Goal: Task Accomplishment & Management: Use online tool/utility

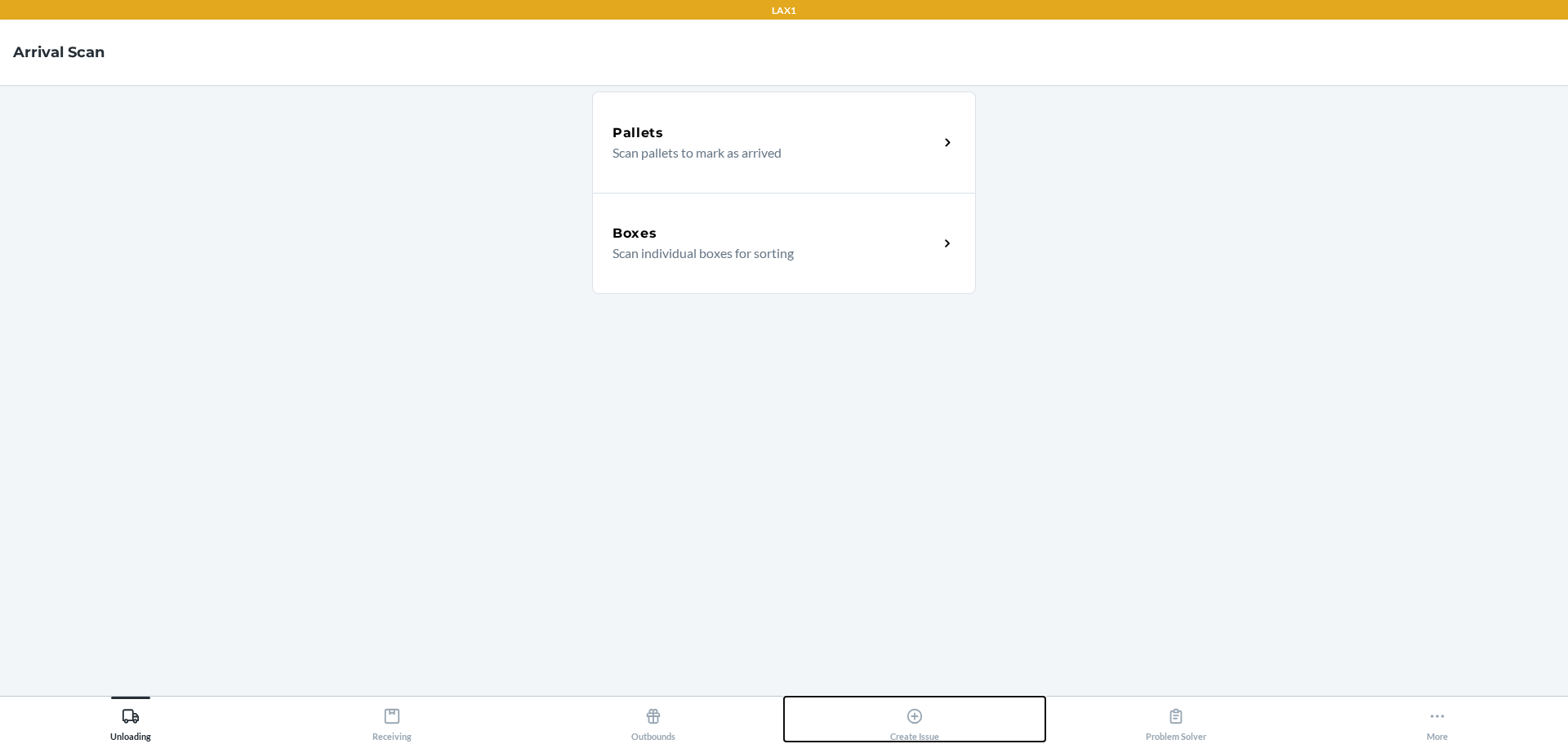
click at [910, 716] on icon at bounding box center [914, 716] width 18 height 18
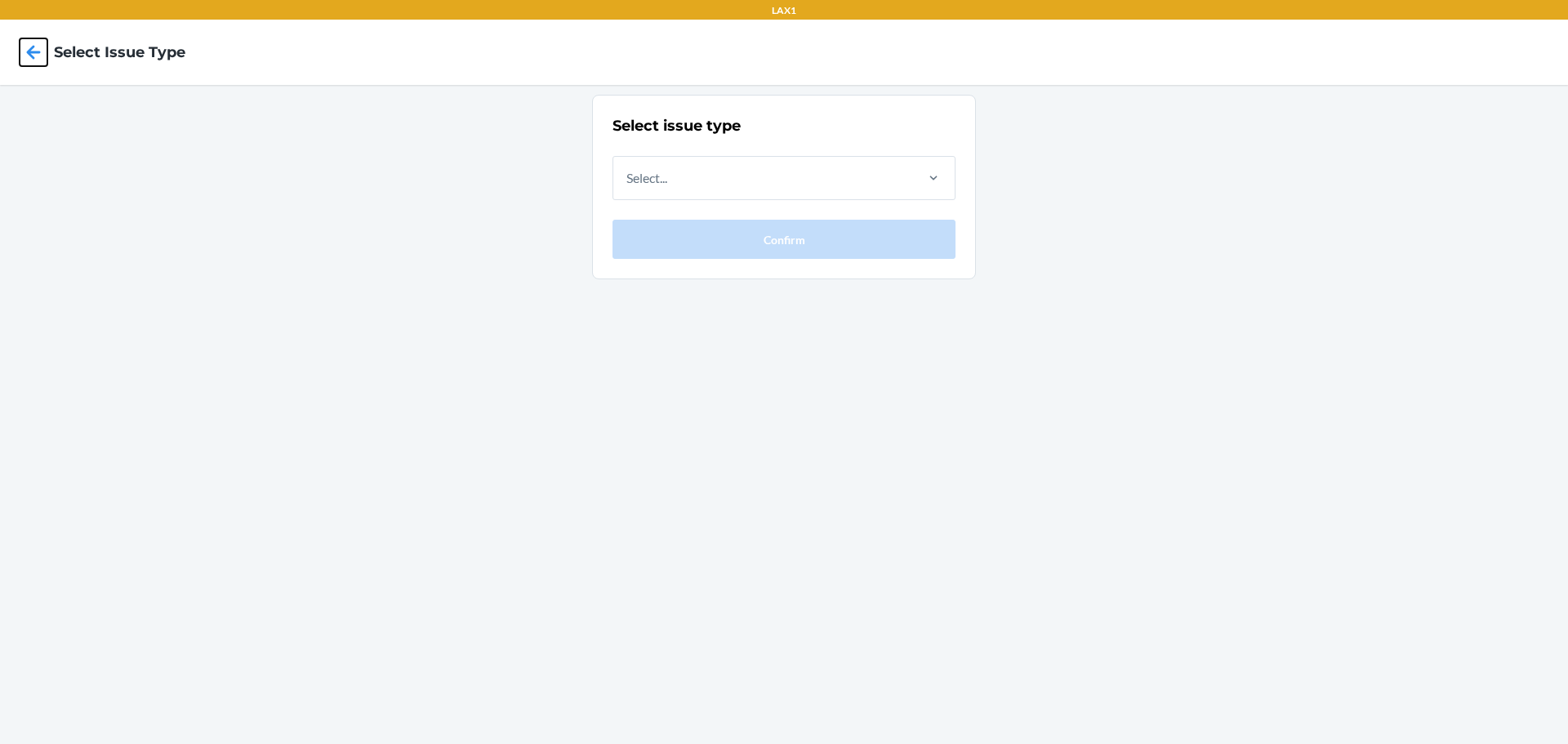
click at [28, 50] on icon at bounding box center [33, 51] width 14 height 14
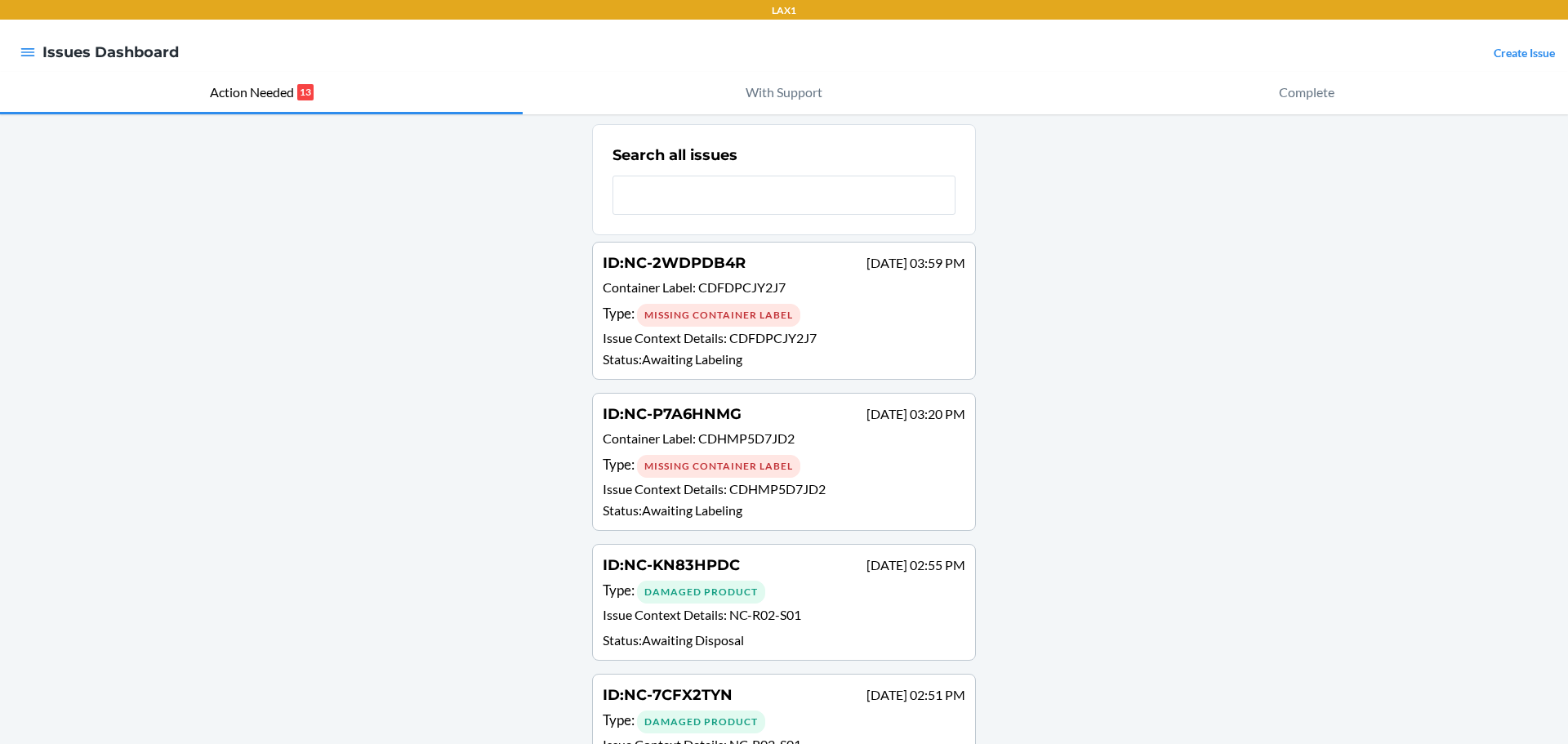
click at [717, 598] on div "Damaged Product" at bounding box center [701, 591] width 128 height 23
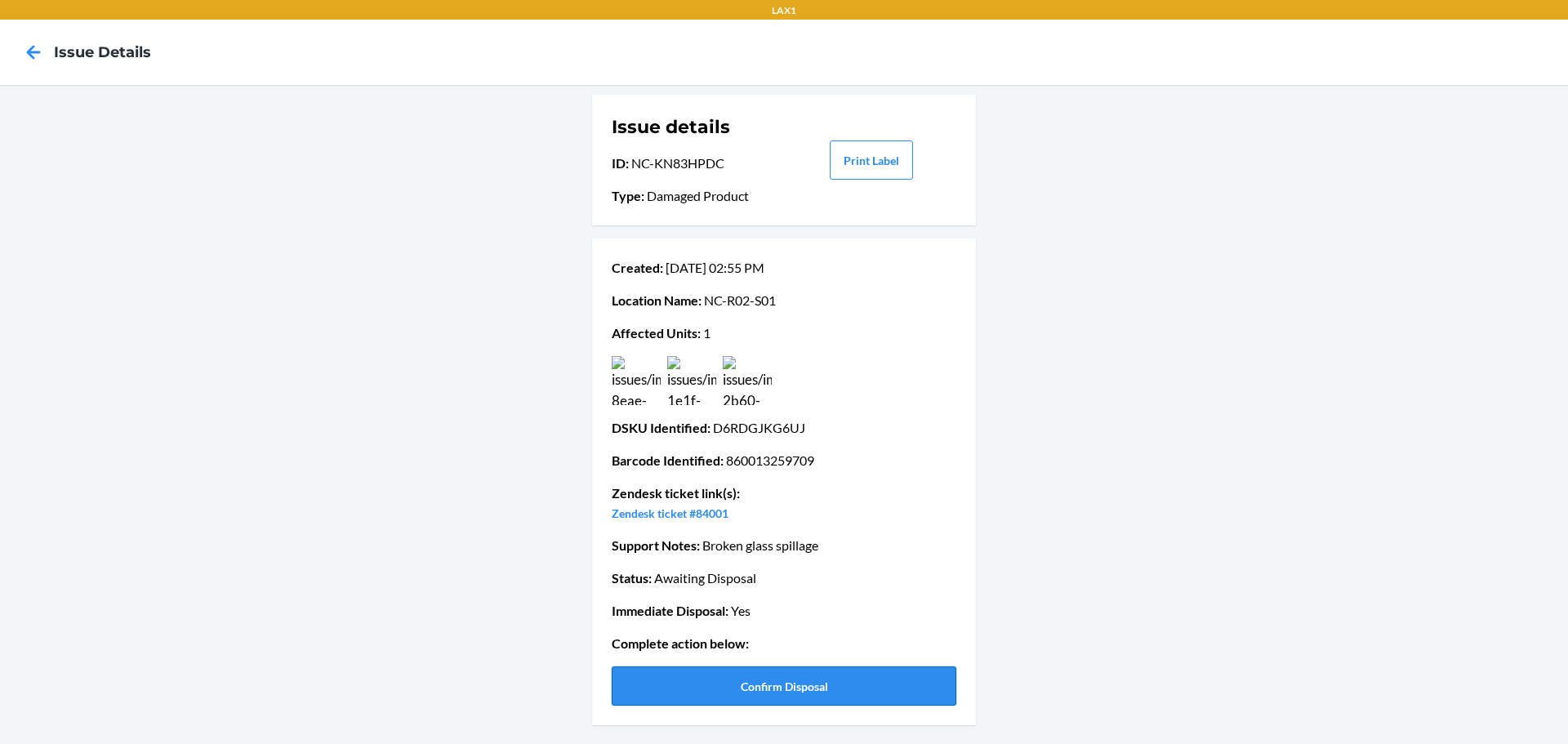
click at [792, 681] on button "Confirm Disposal" at bounding box center [784, 685] width 345 height 39
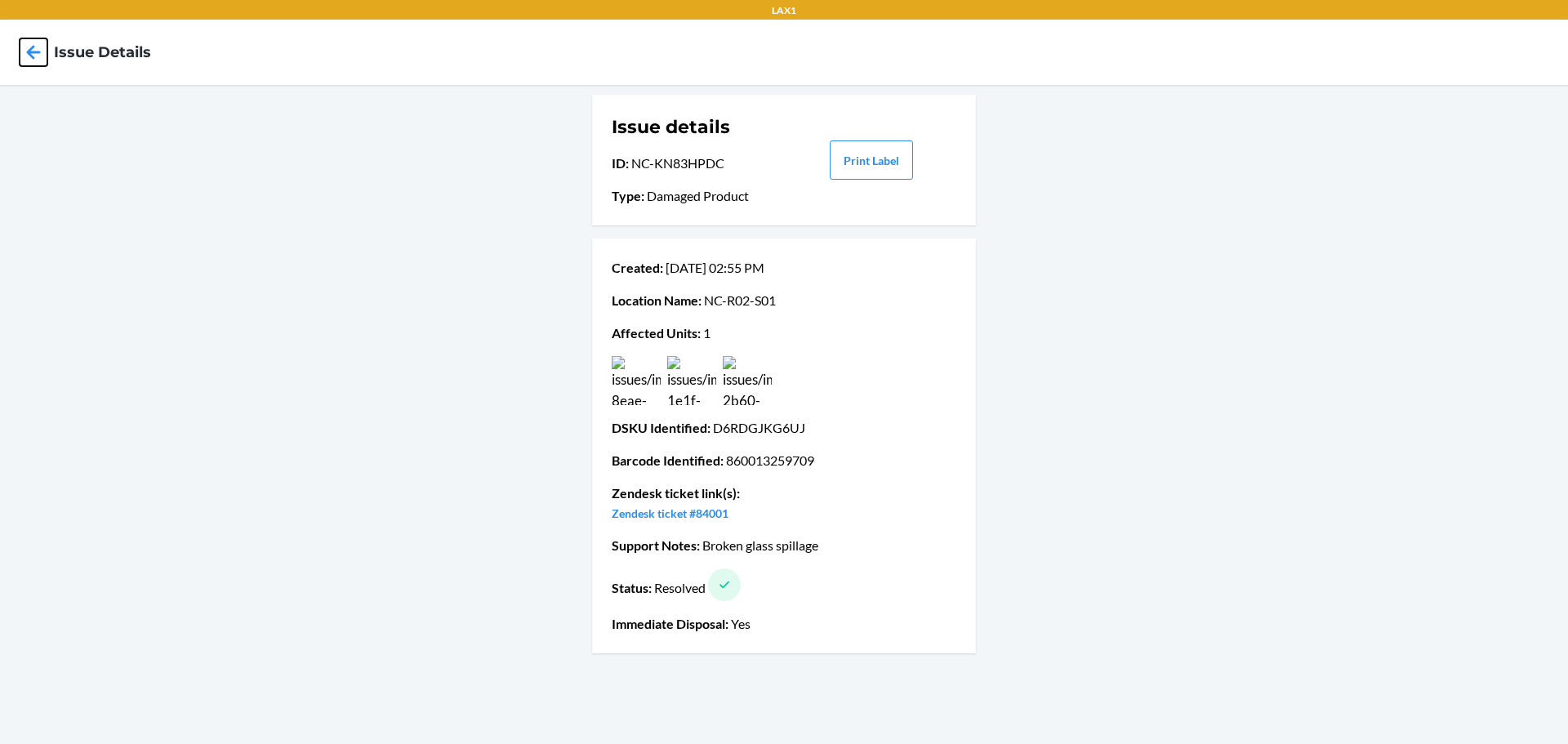
click at [42, 54] on icon at bounding box center [33, 51] width 27 height 27
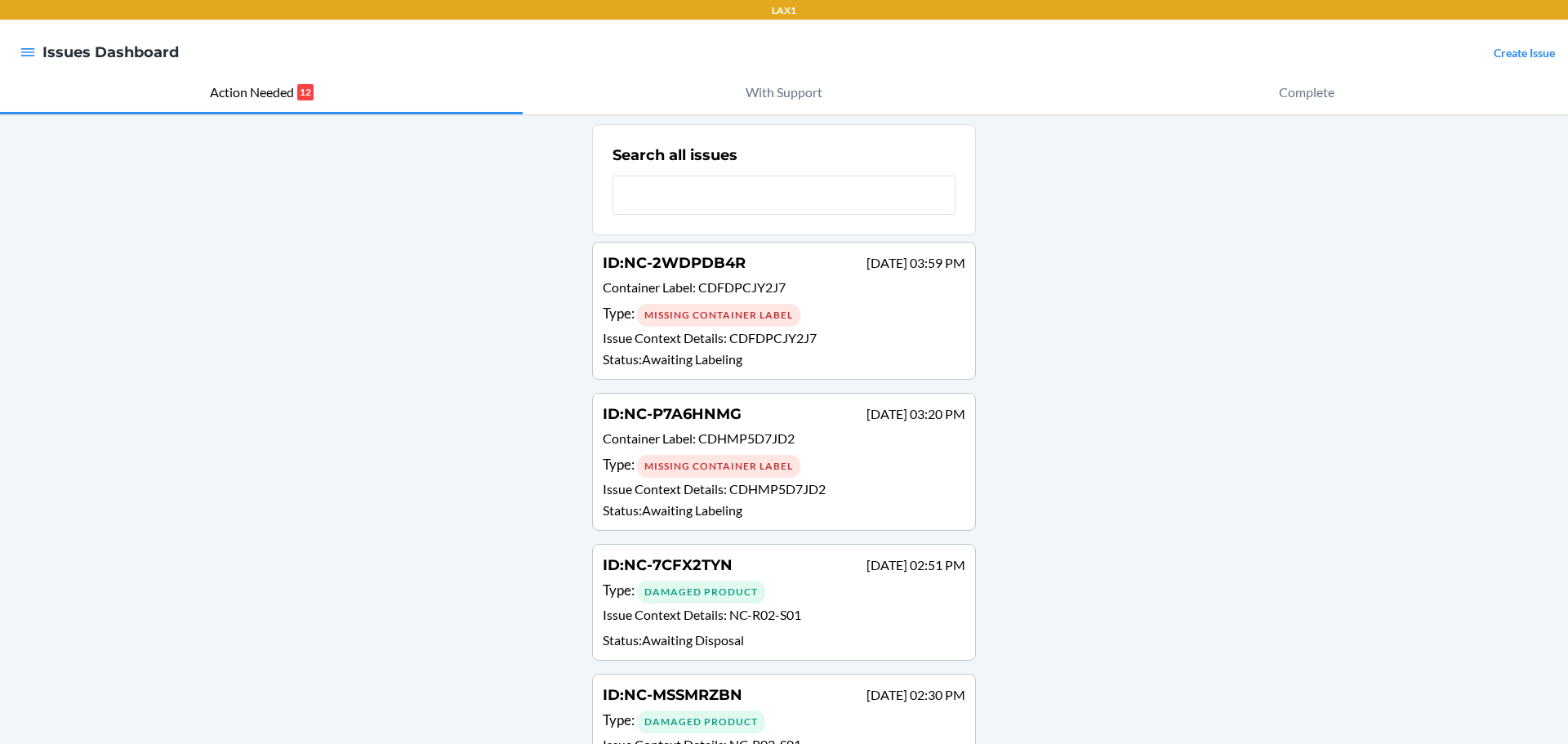
click at [701, 596] on div "Damaged Product" at bounding box center [701, 591] width 128 height 23
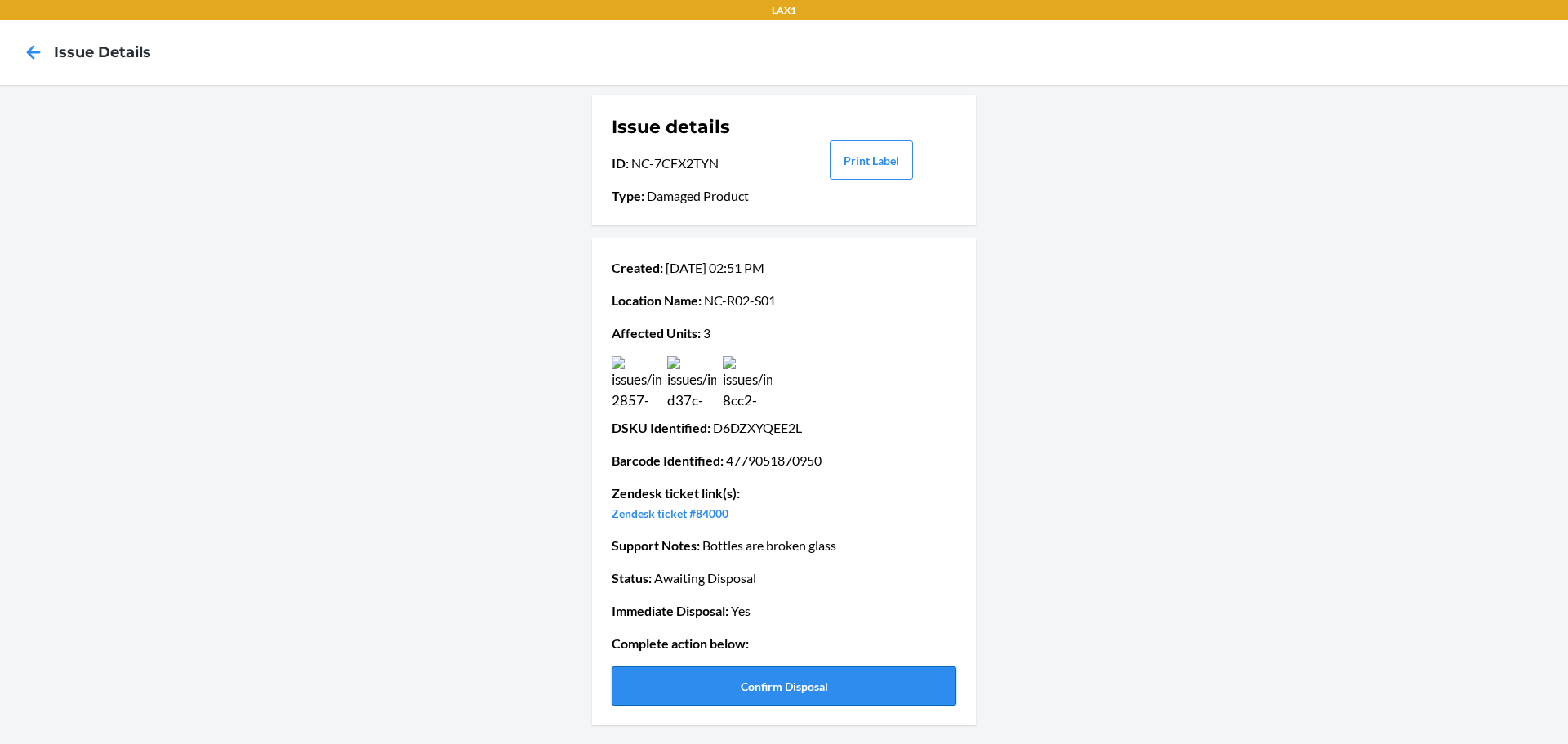
click at [710, 680] on button "Confirm Disposal" at bounding box center [784, 685] width 345 height 39
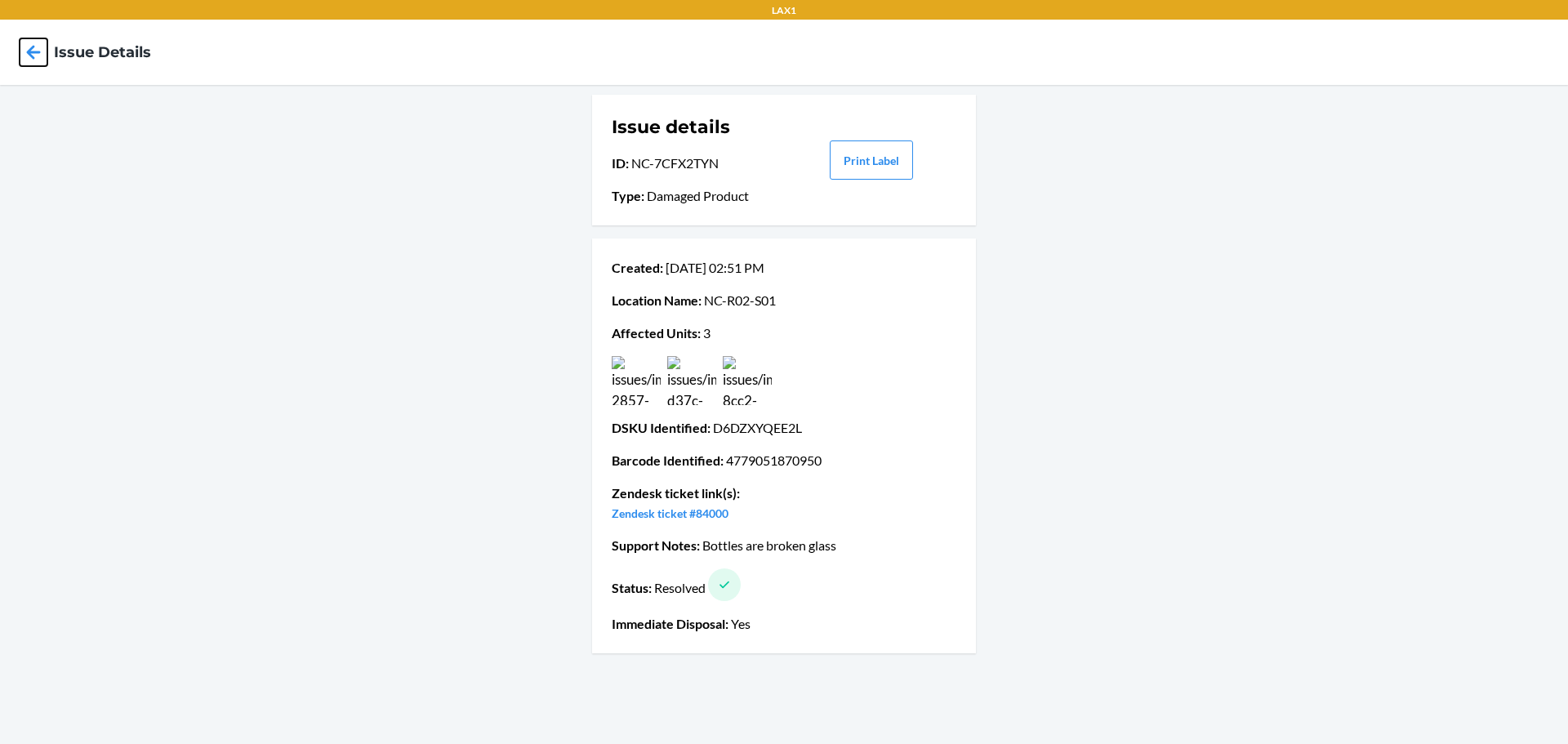
click at [32, 51] on icon at bounding box center [33, 51] width 14 height 14
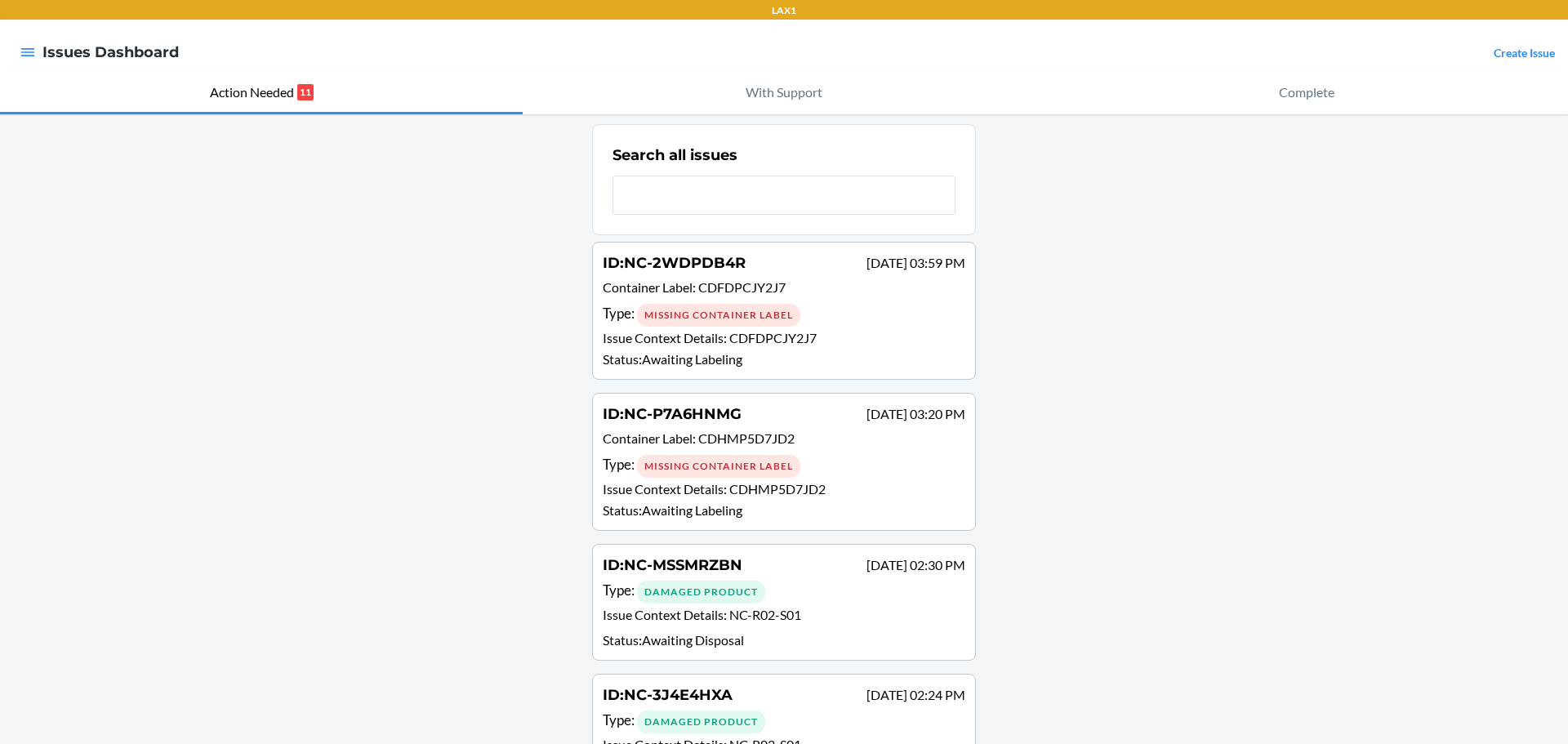
click at [681, 597] on div "Damaged Product" at bounding box center [701, 591] width 128 height 23
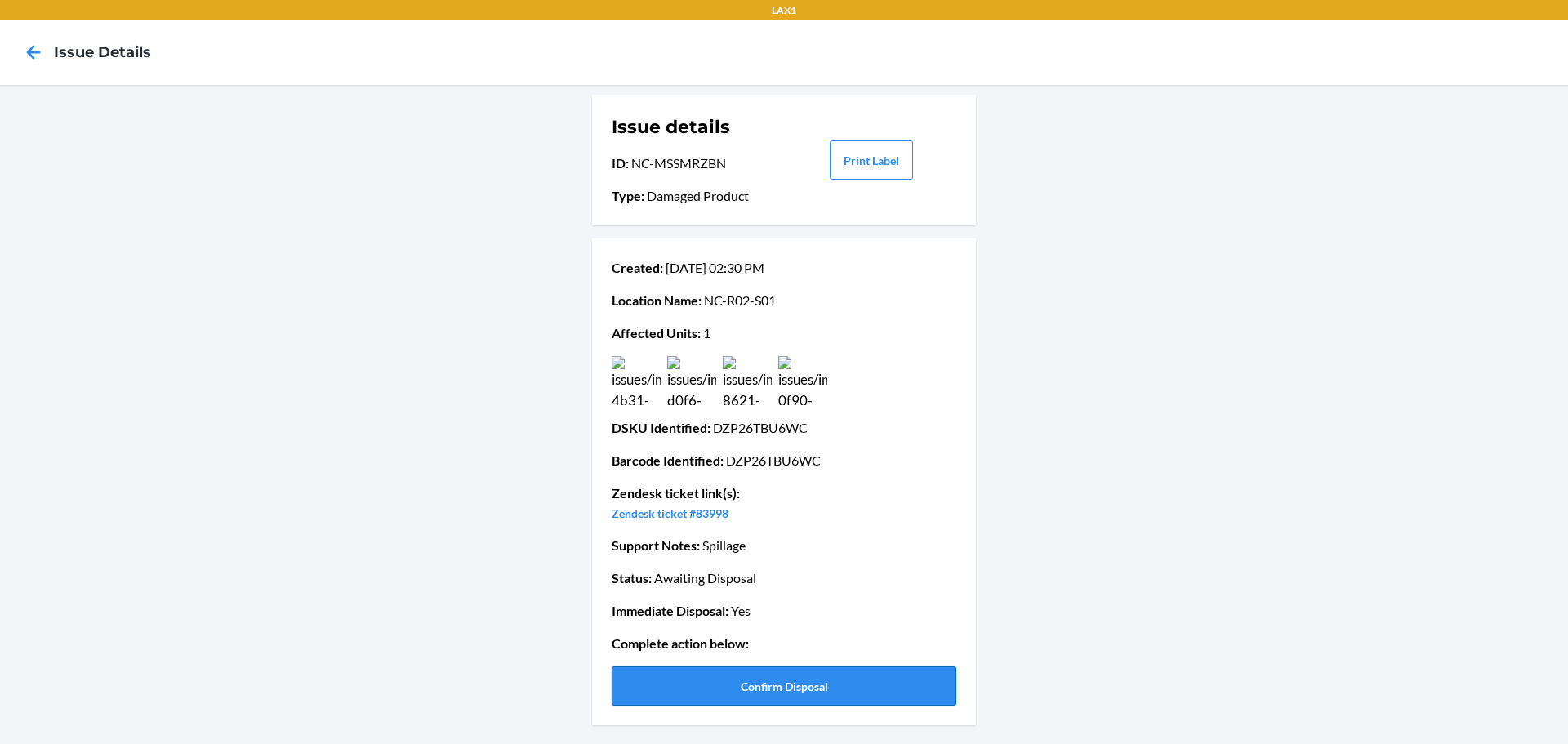
click at [783, 681] on button "Confirm Disposal" at bounding box center [784, 685] width 345 height 39
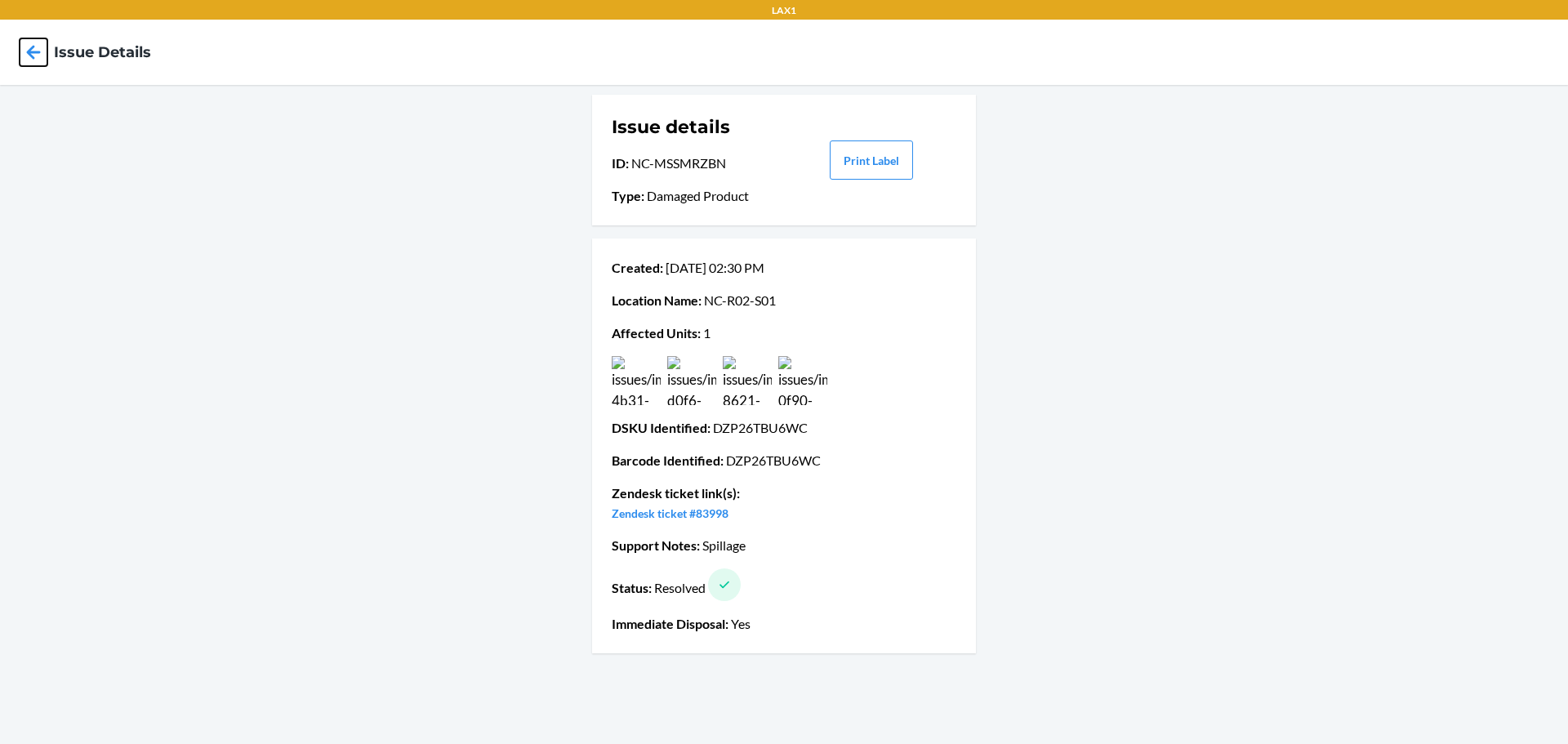
click at [30, 54] on icon at bounding box center [33, 51] width 14 height 14
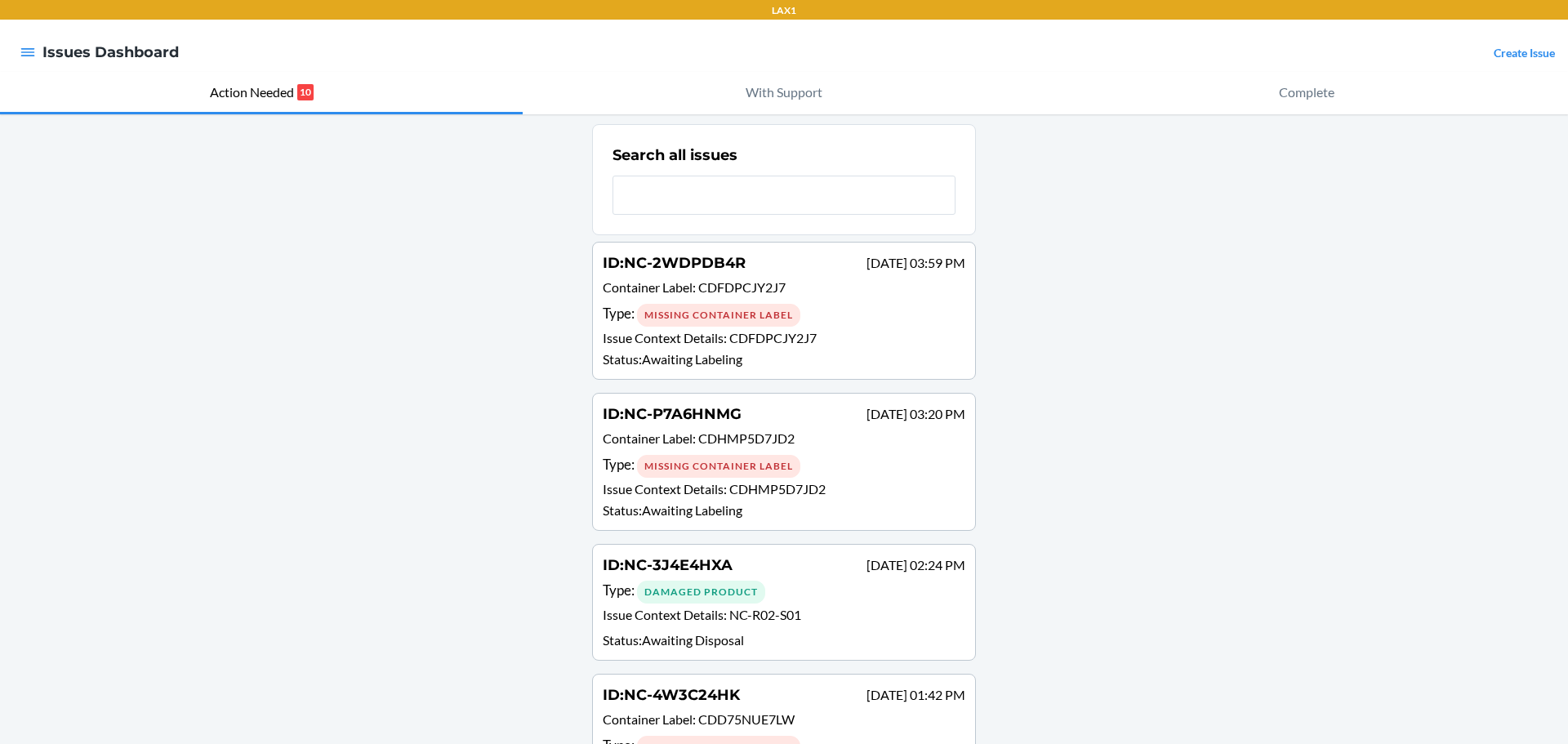
click at [676, 590] on div "Damaged Product" at bounding box center [701, 591] width 128 height 23
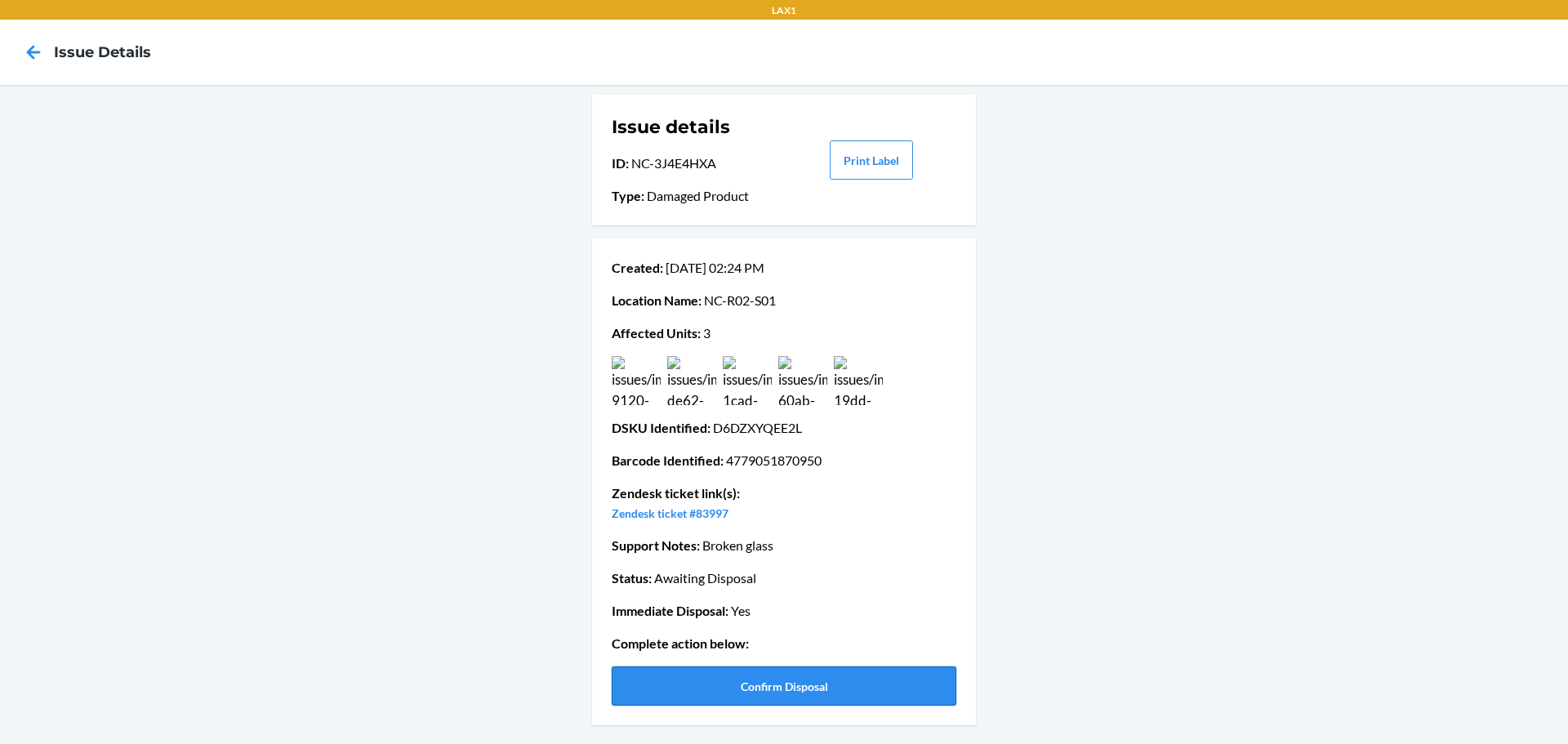
click at [760, 680] on button "Confirm Disposal" at bounding box center [784, 685] width 345 height 39
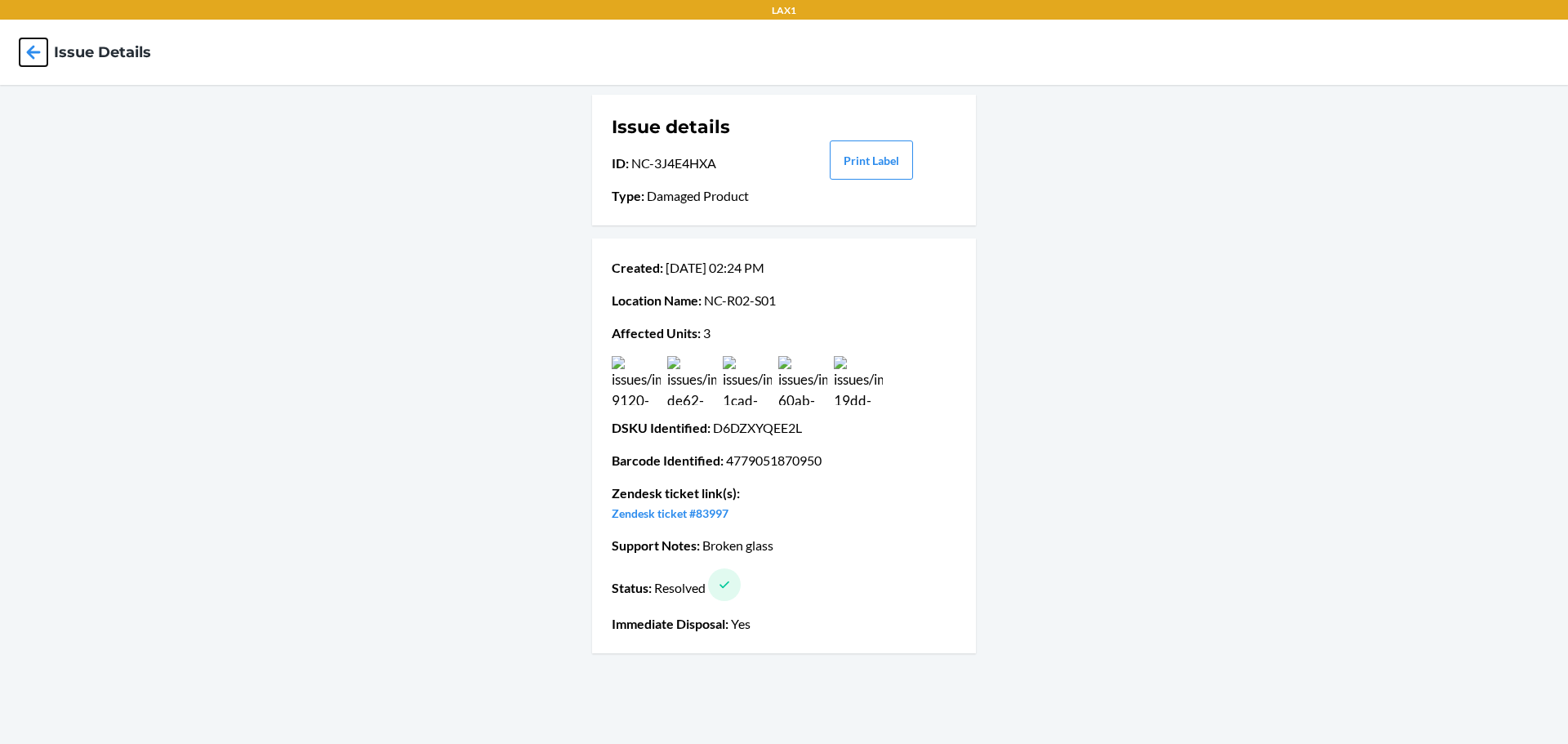
click at [27, 50] on icon at bounding box center [33, 51] width 27 height 27
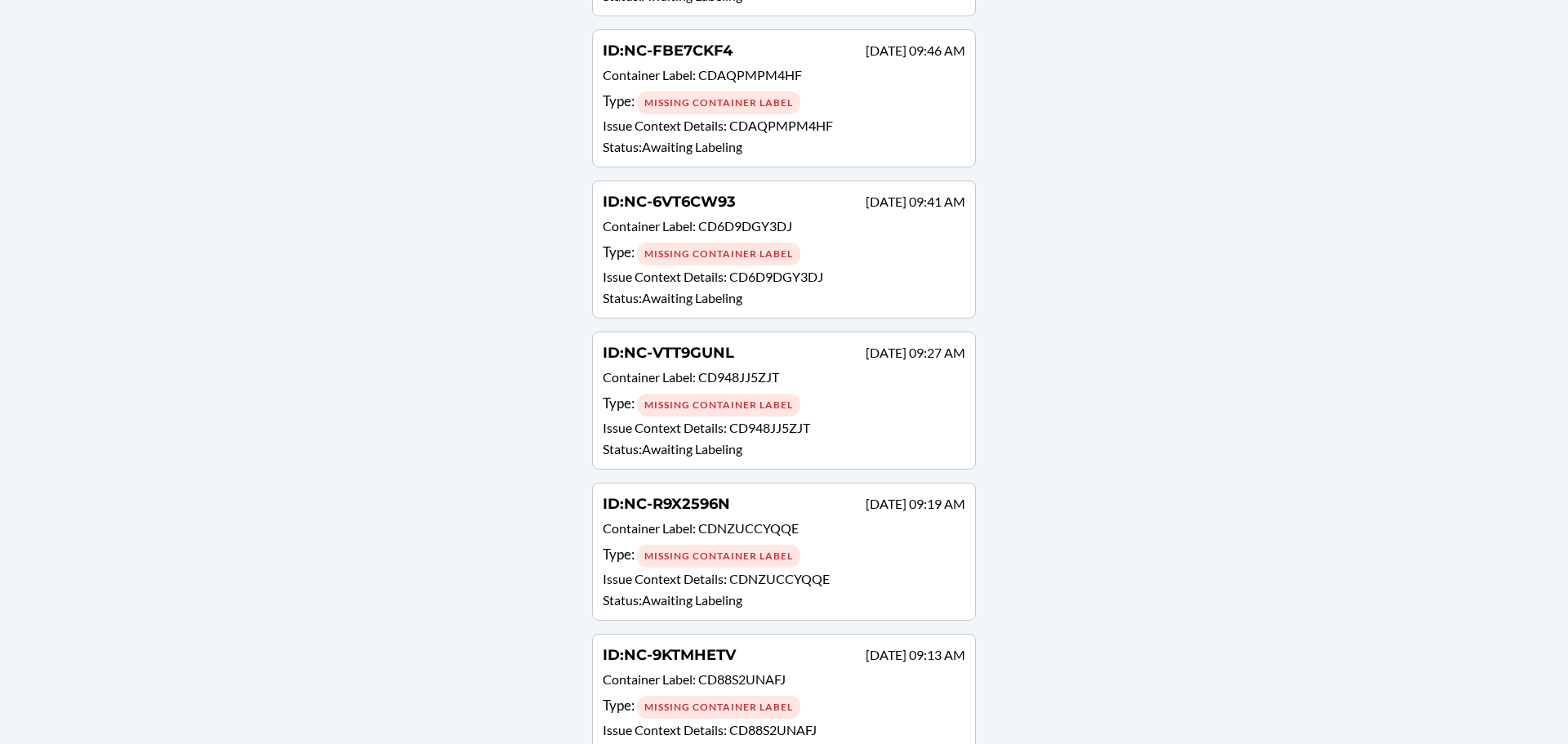
scroll to position [867, 0]
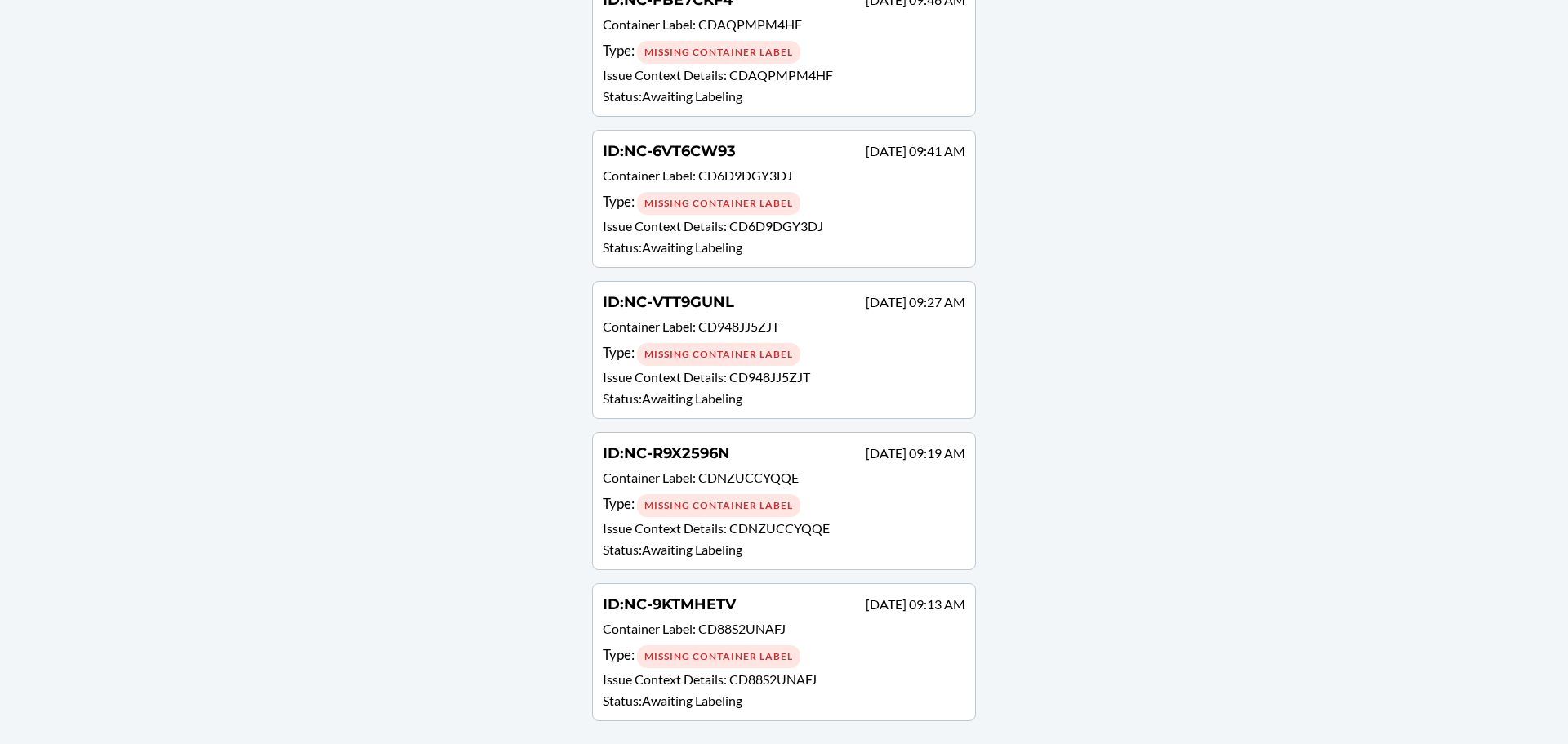
click at [736, 660] on div "Missing Container Label" at bounding box center [719, 657] width 163 height 23
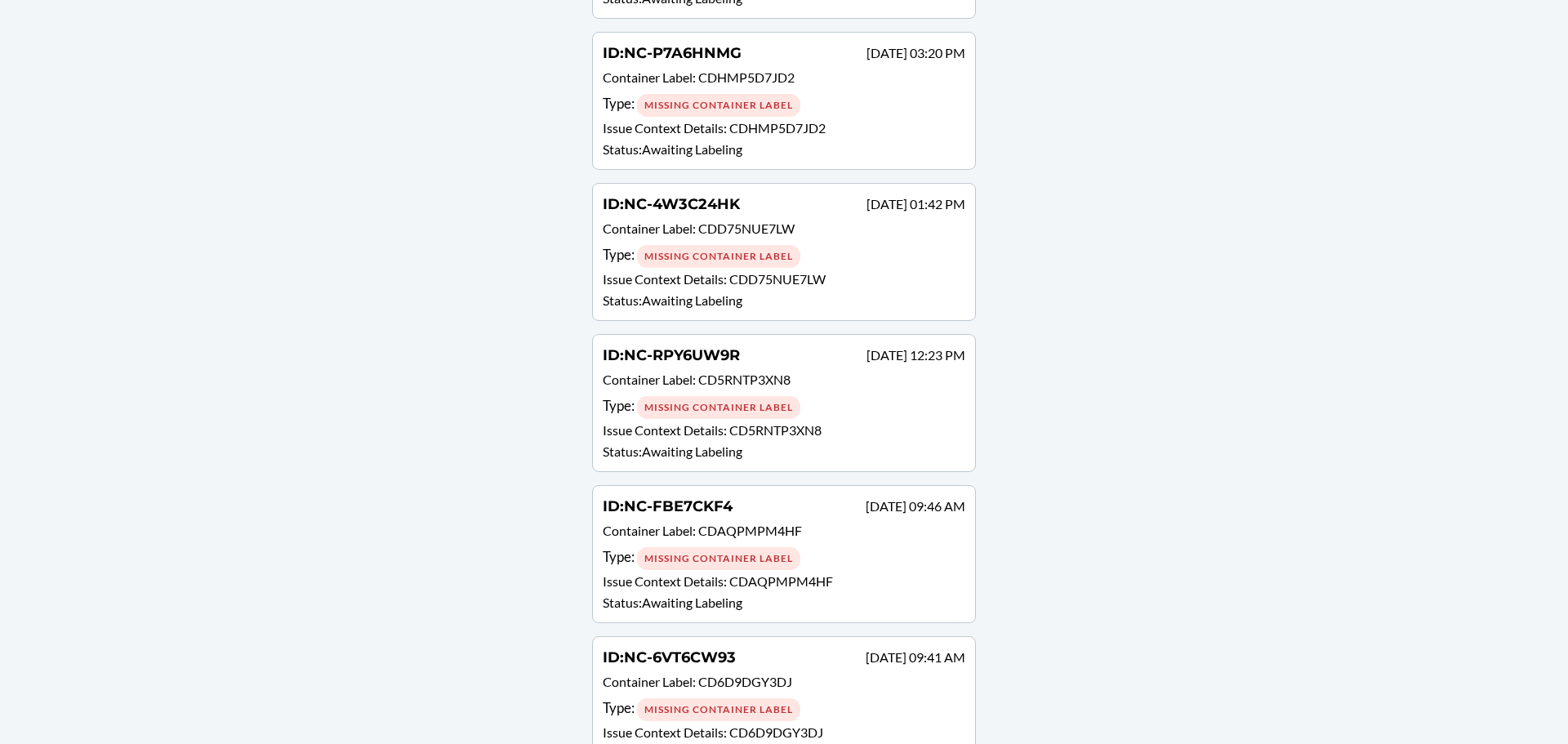
scroll to position [133, 0]
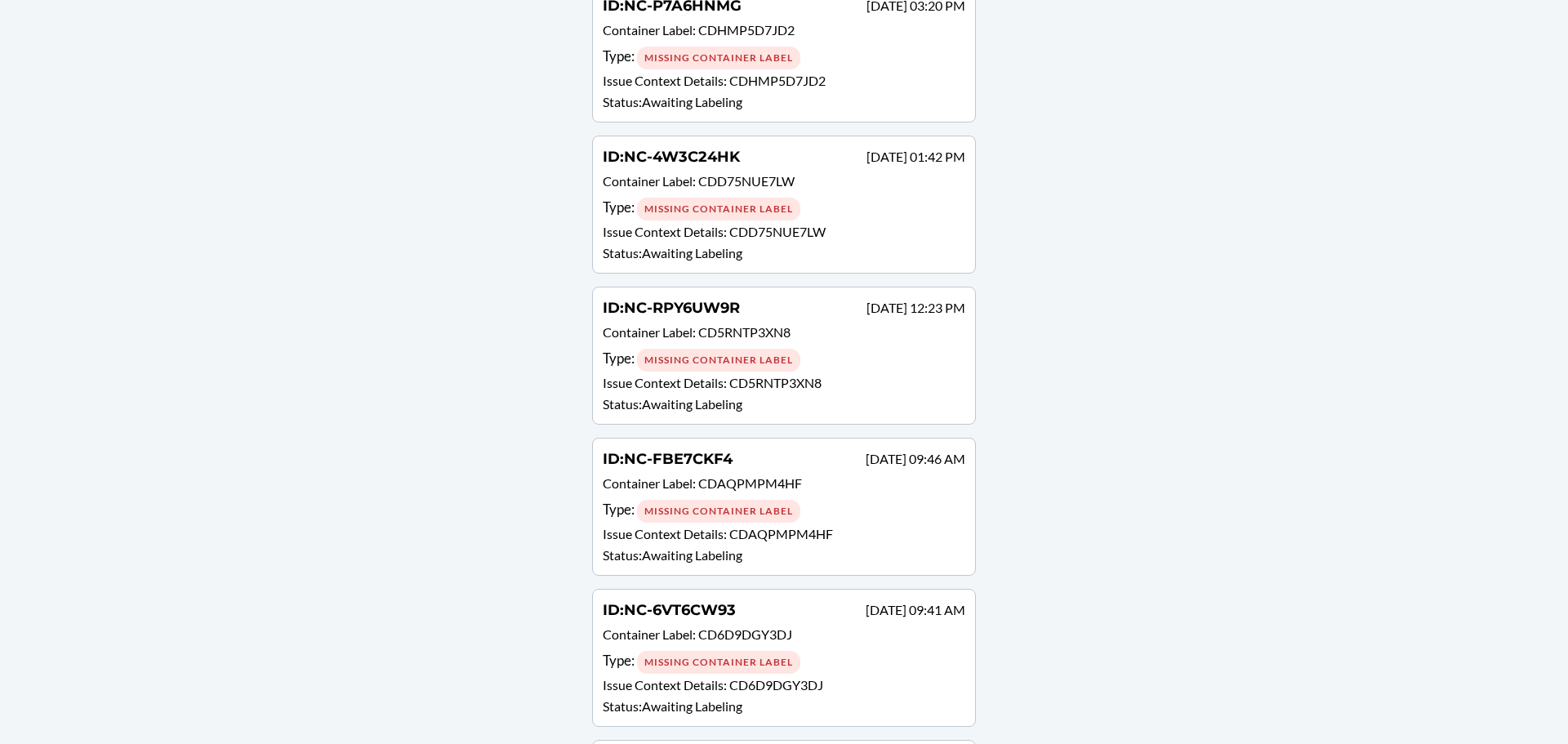
drag, startPoint x: 444, startPoint y: 422, endPoint x: 597, endPoint y: 464, distance: 158.7
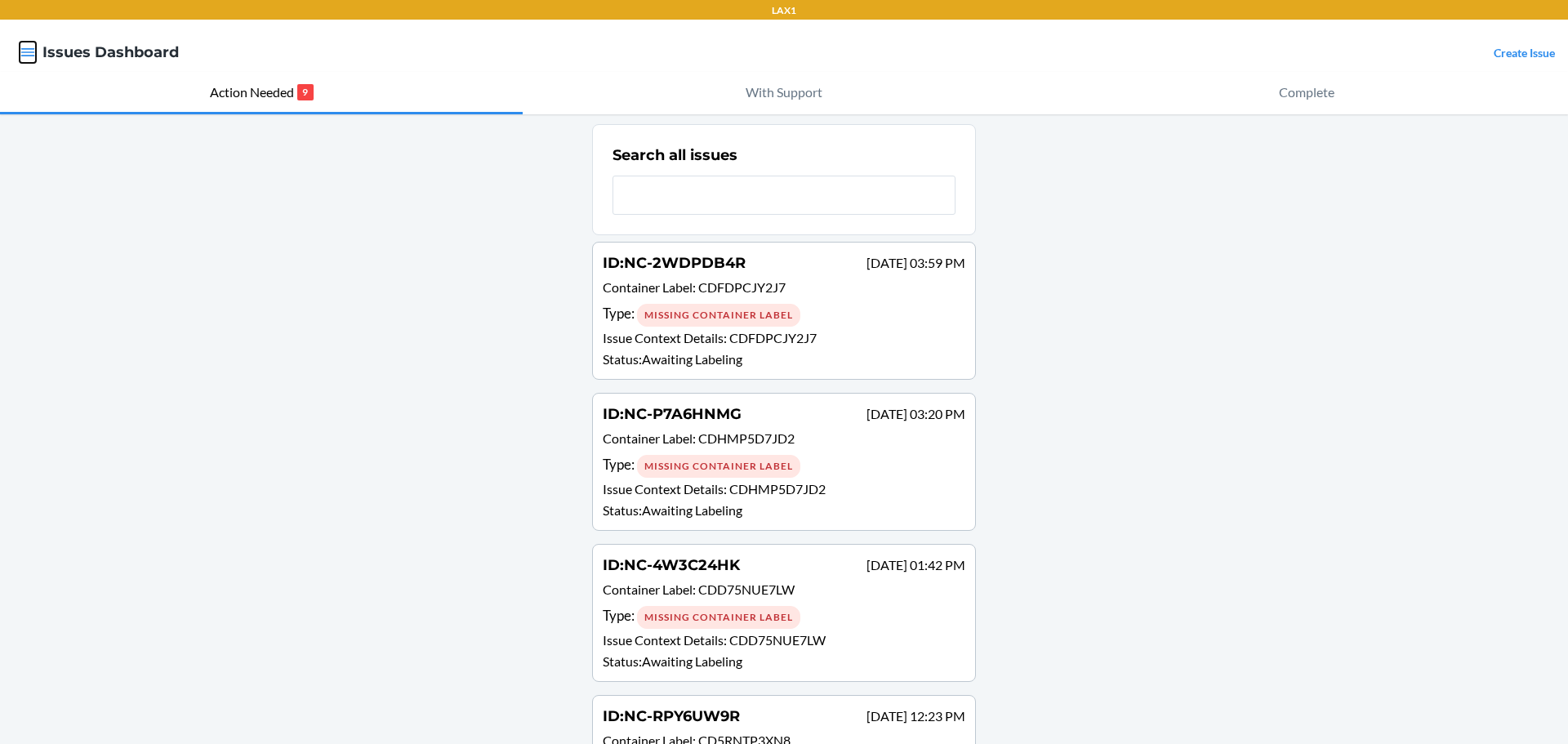
click at [31, 48] on icon "button" at bounding box center [27, 52] width 16 height 16
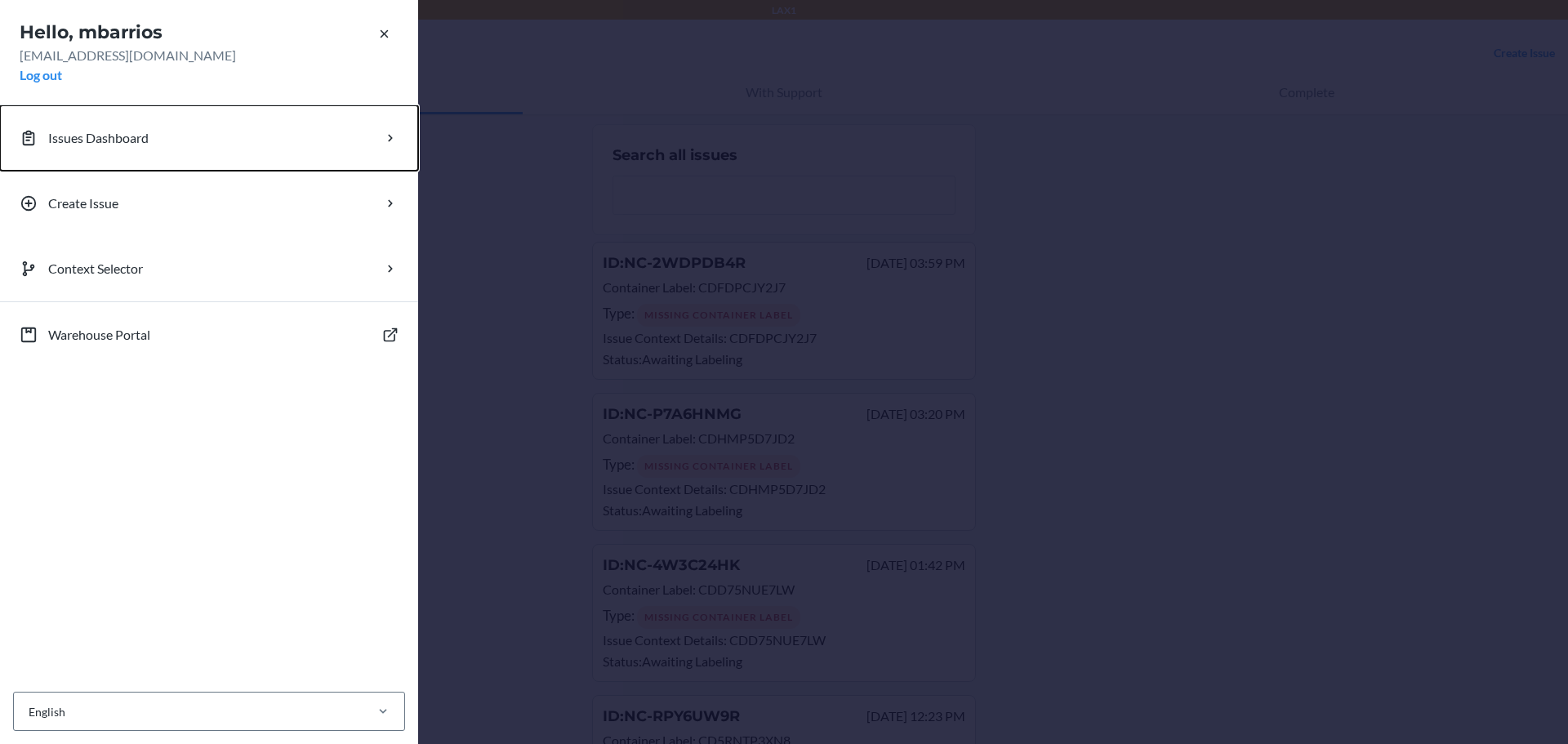
click at [127, 133] on p "Issues Dashboard" at bounding box center [99, 137] width 100 height 20
